Goal: Task Accomplishment & Management: Complete application form

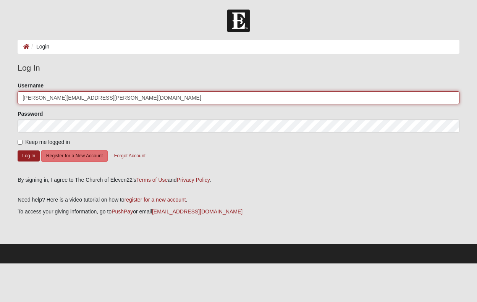
type input "[PERSON_NAME][EMAIL_ADDRESS][PERSON_NAME][DOMAIN_NAME]"
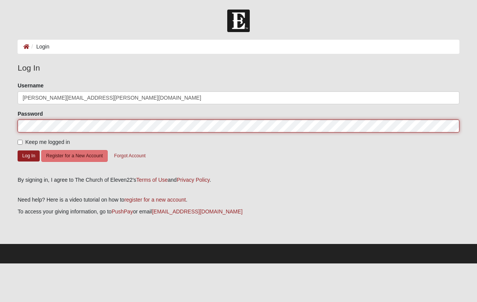
click at [29, 155] on button "Log In" at bounding box center [29, 155] width 22 height 11
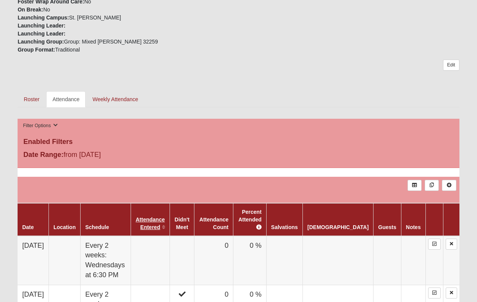
scroll to position [282, 0]
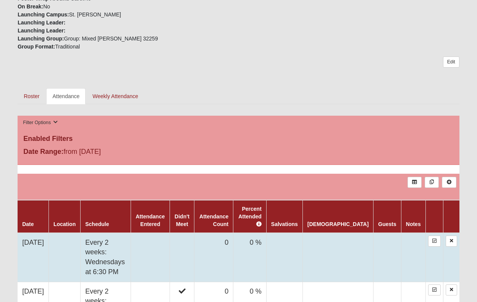
click at [170, 248] on td at bounding box center [150, 257] width 39 height 49
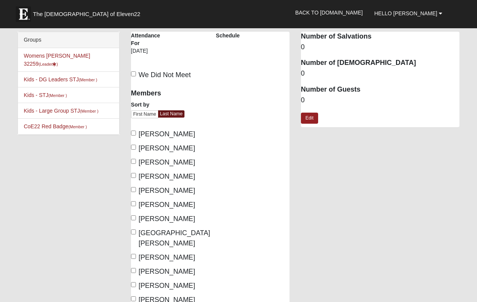
click at [133, 175] on input "Hendryx, Dawn" at bounding box center [133, 175] width 5 height 5
checkbox input "true"
click at [133, 202] on input "Johnson, Lisa" at bounding box center [133, 203] width 5 height 5
checkbox input "true"
click at [133, 218] on input "Kelly, Nikki" at bounding box center [133, 217] width 5 height 5
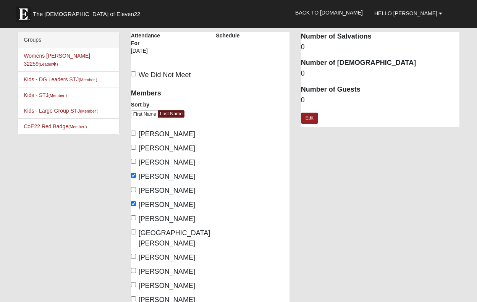
checkbox input "true"
click at [133, 231] on input "Lima, Nichole" at bounding box center [133, 231] width 5 height 5
checkbox input "true"
click at [134, 254] on input "Linton, Leah" at bounding box center [133, 256] width 5 height 5
checkbox input "true"
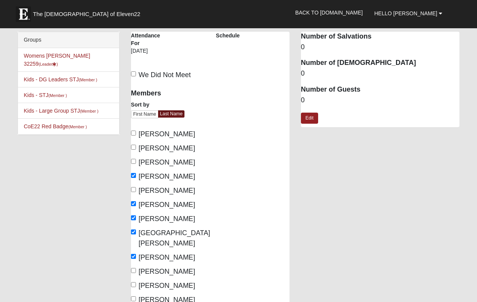
click at [133, 268] on input "Manuel, Gloria" at bounding box center [133, 270] width 5 height 5
checkbox input "true"
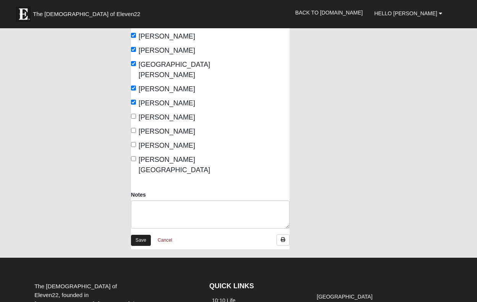
scroll to position [169, 0]
click at [139, 234] on link "Save" at bounding box center [141, 239] width 20 height 11
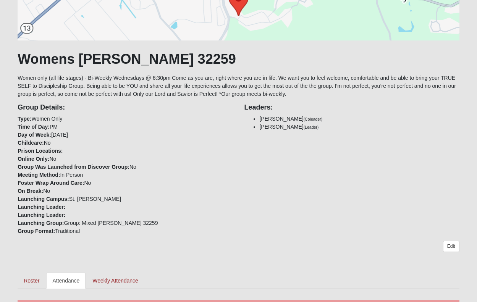
scroll to position [108, 0]
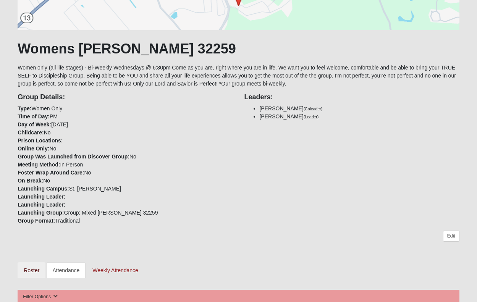
click at [27, 269] on link "Roster" at bounding box center [32, 270] width 28 height 16
